Goal: Check status: Check status

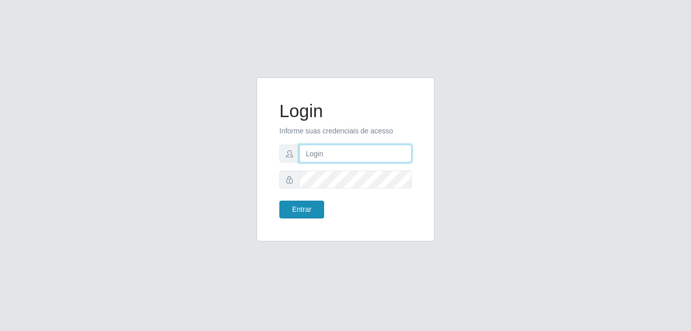
type input "Yohanna@bessa"
click at [311, 208] on button "Entrar" at bounding box center [301, 210] width 45 height 18
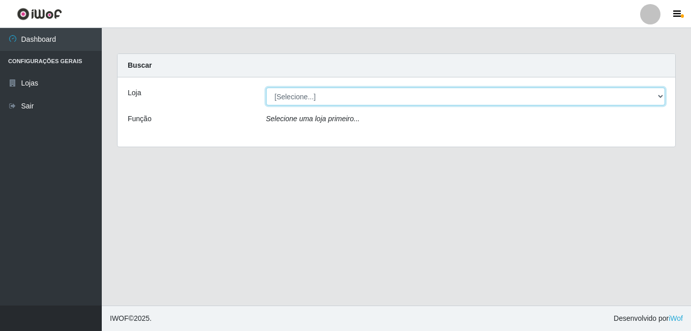
click at [653, 103] on select "[Selecione...] Bemais Supermercados - B9 Bessa" at bounding box center [466, 97] width 400 height 18
select select "410"
click at [266, 88] on select "[Selecione...] Bemais Supermercados - B9 Bessa" at bounding box center [466, 97] width 400 height 18
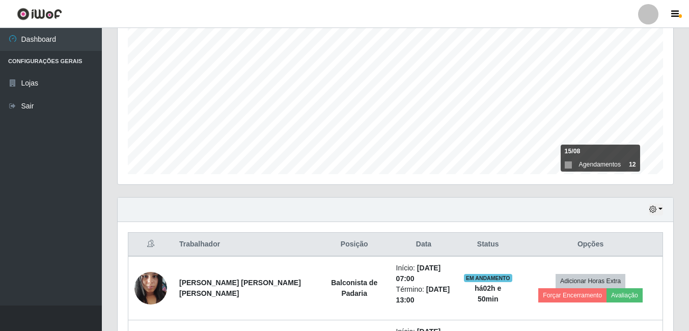
scroll to position [189, 0]
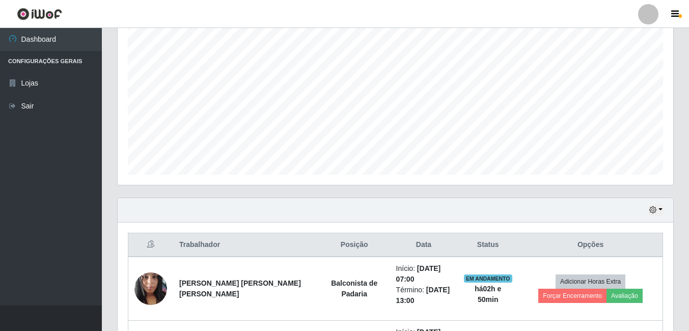
click at [661, 216] on div "Hoje 1 dia 3 dias 1 Semana Não encerrados" at bounding box center [395, 210] width 555 height 24
click at [660, 204] on button "button" at bounding box center [655, 210] width 14 height 12
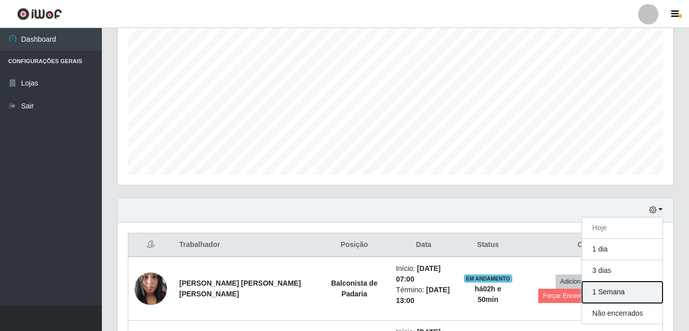
click at [606, 298] on button "1 Semana" at bounding box center [622, 291] width 80 height 21
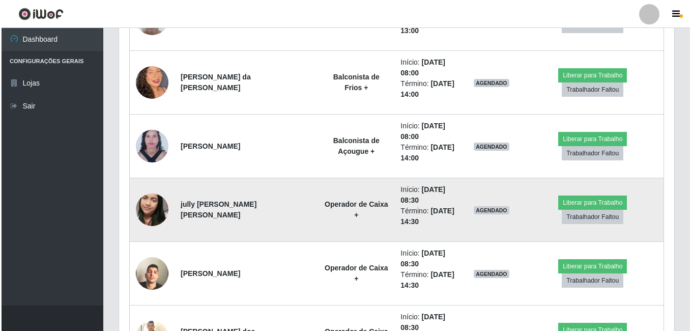
scroll to position [953, 0]
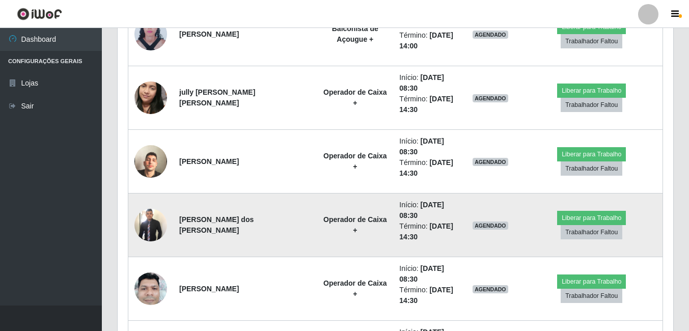
click at [157, 223] on img at bounding box center [150, 224] width 33 height 35
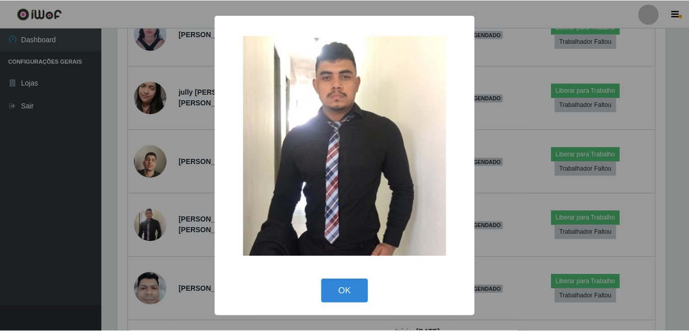
scroll to position [211, 550]
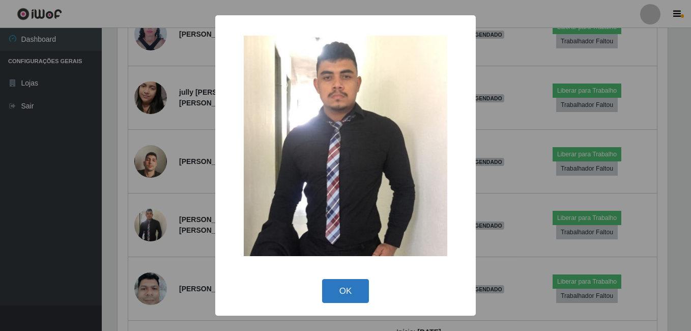
click at [346, 290] on button "OK" at bounding box center [345, 291] width 47 height 24
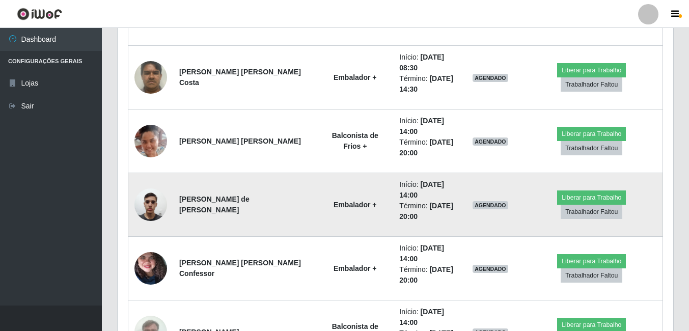
scroll to position [1309, 0]
